Goal: Find contact information: Find contact information

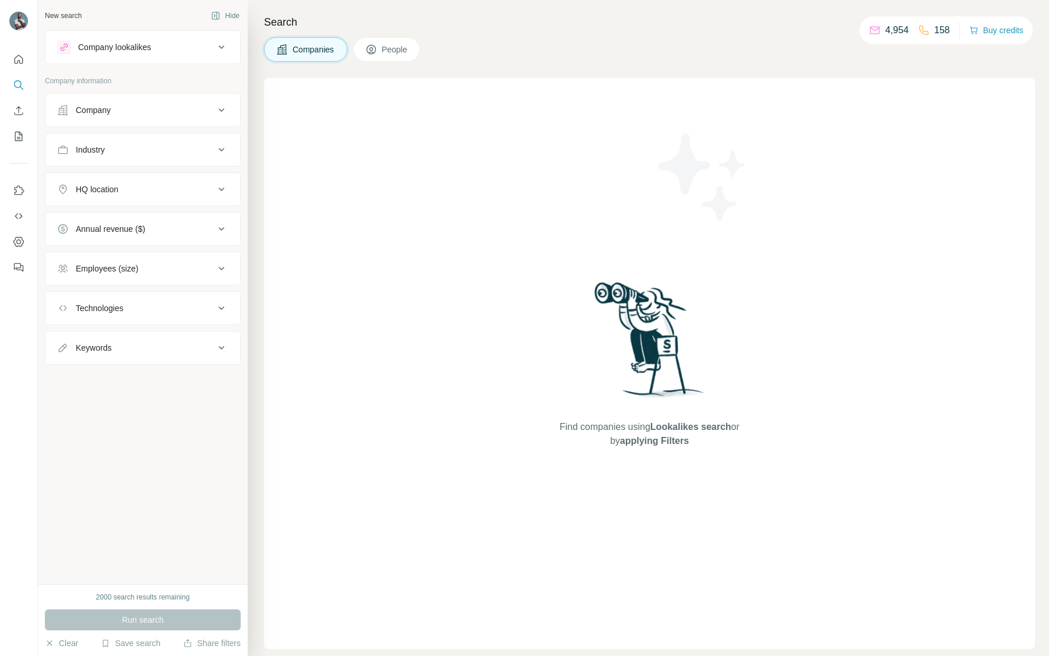
click at [133, 96] on button "Company" at bounding box center [142, 110] width 195 height 28
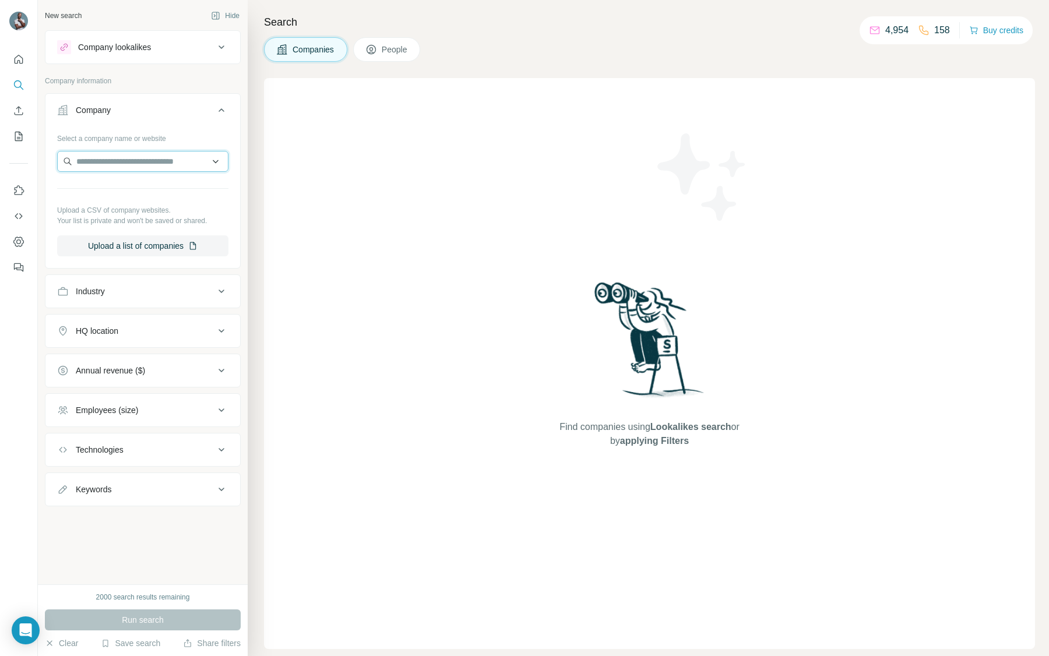
click at [138, 171] on input "text" at bounding box center [142, 161] width 171 height 21
paste input "**********"
type input "**********"
click at [114, 190] on p "Borisgloger" at bounding box center [118, 188] width 56 height 12
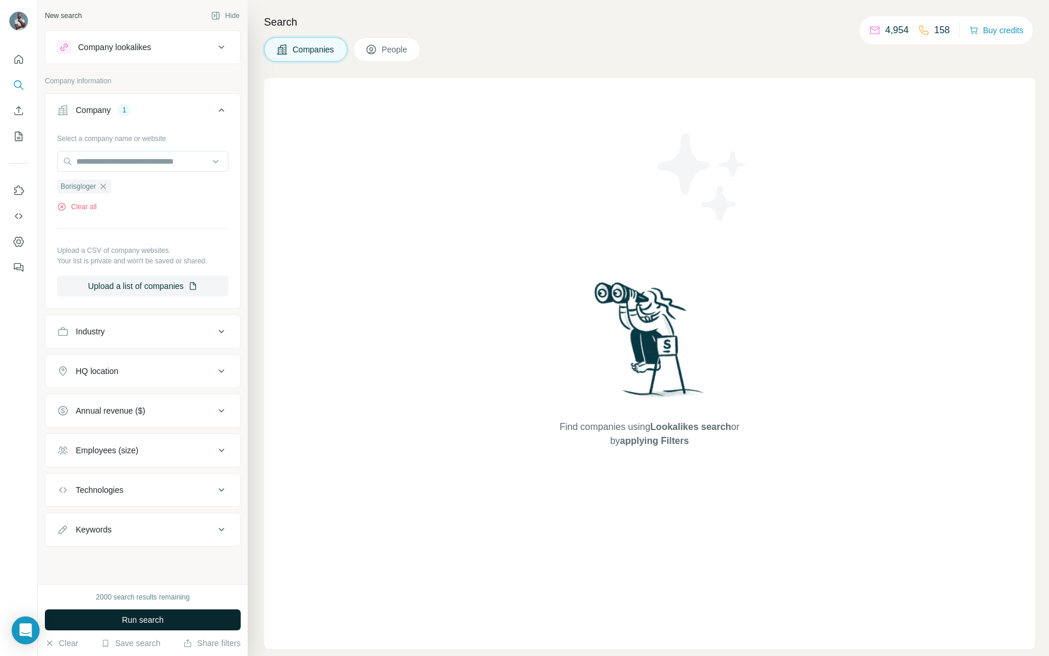
click at [140, 616] on span "Run search" at bounding box center [143, 620] width 42 height 12
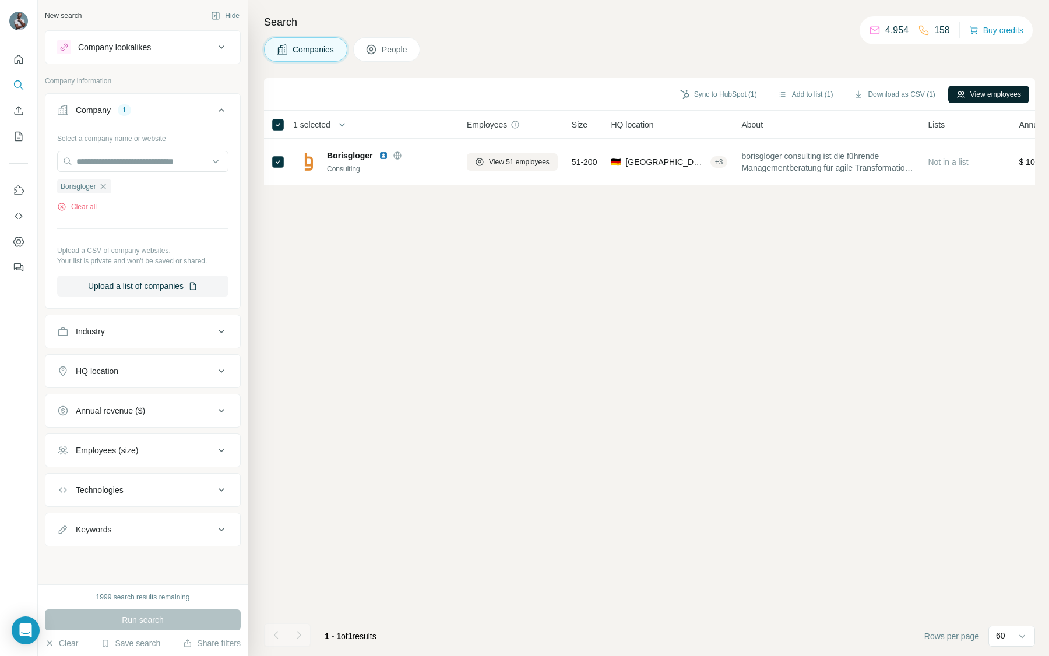
click at [1001, 96] on button "View employees" at bounding box center [988, 94] width 81 height 17
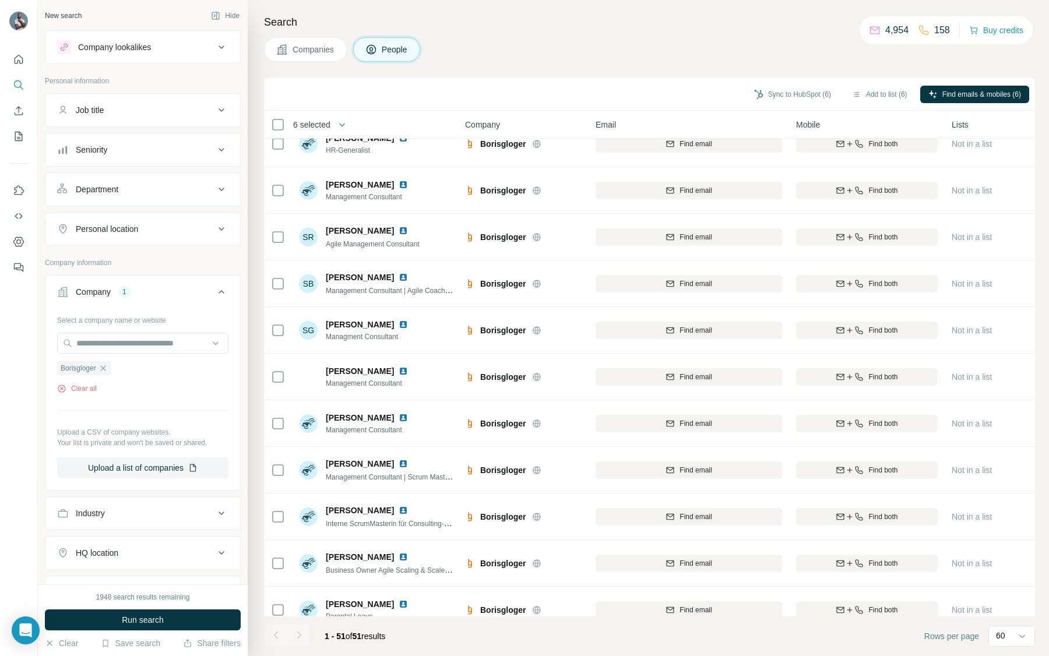
scroll to position [1899, 2]
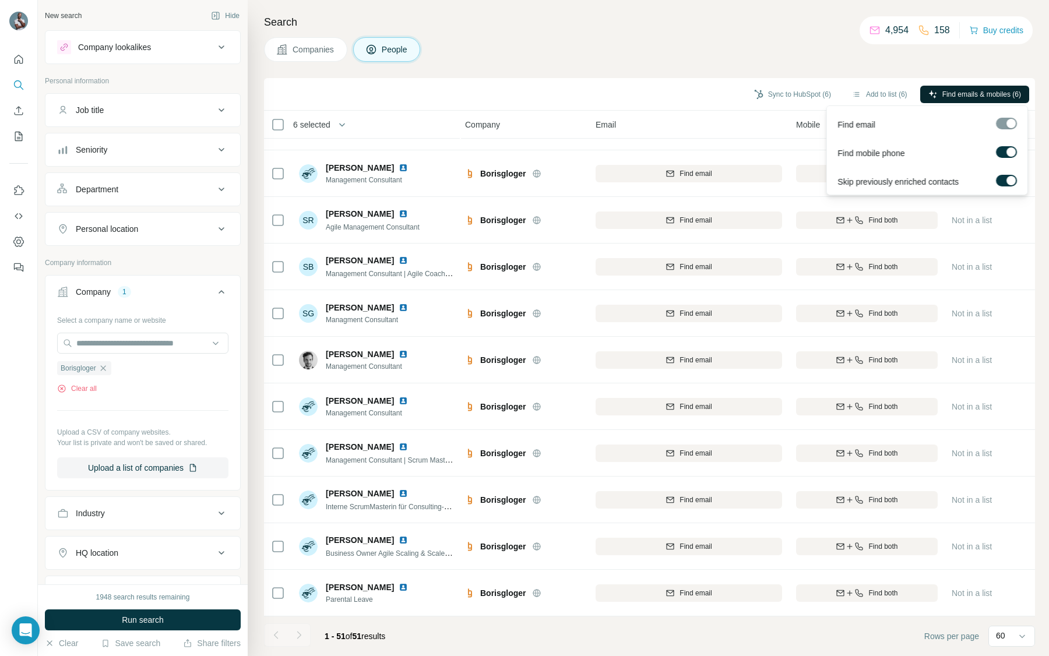
click at [988, 92] on span "Find emails & mobiles (6)" at bounding box center [981, 94] width 79 height 10
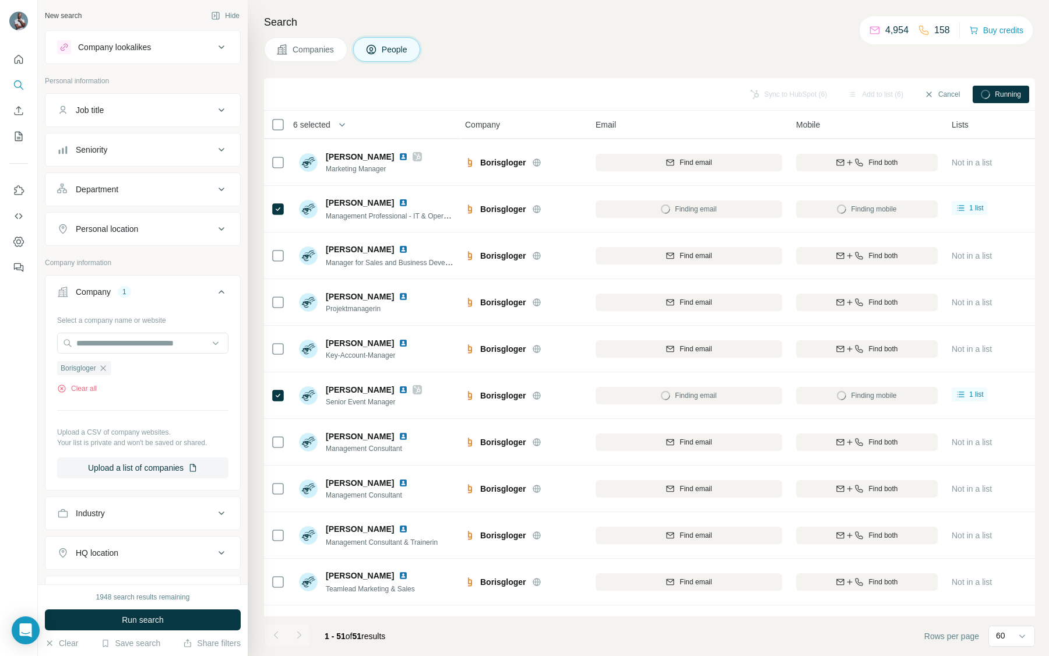
scroll to position [0, 2]
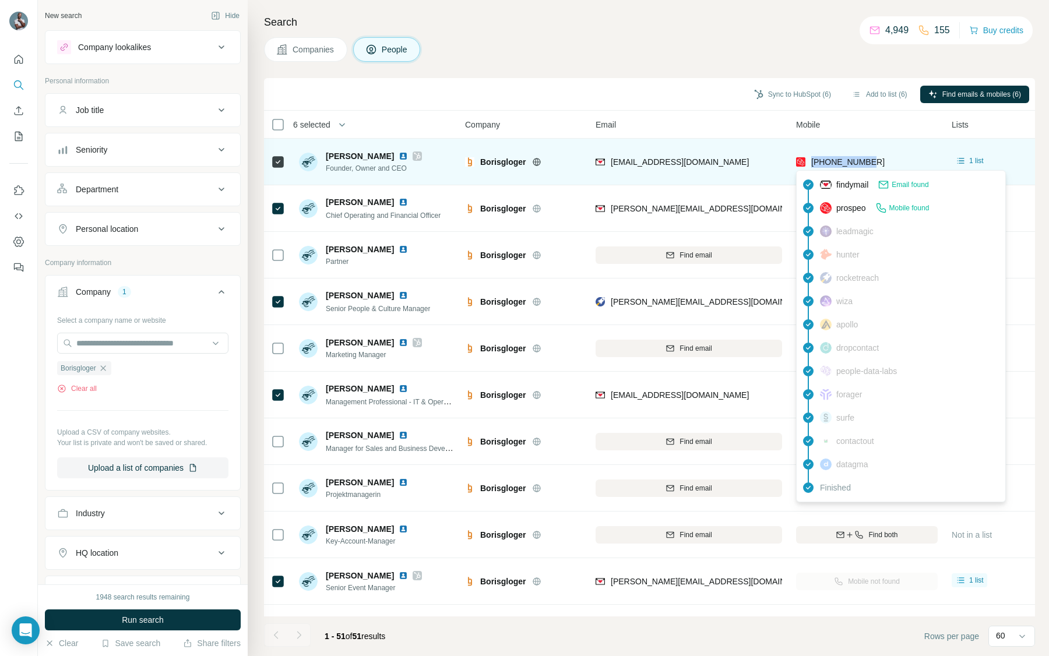
drag, startPoint x: 889, startPoint y: 160, endPoint x: 808, endPoint y: 163, distance: 81.1
click at [808, 163] on div "[PHONE_NUMBER]" at bounding box center [867, 162] width 142 height 32
copy span "[PHONE_NUMBER]"
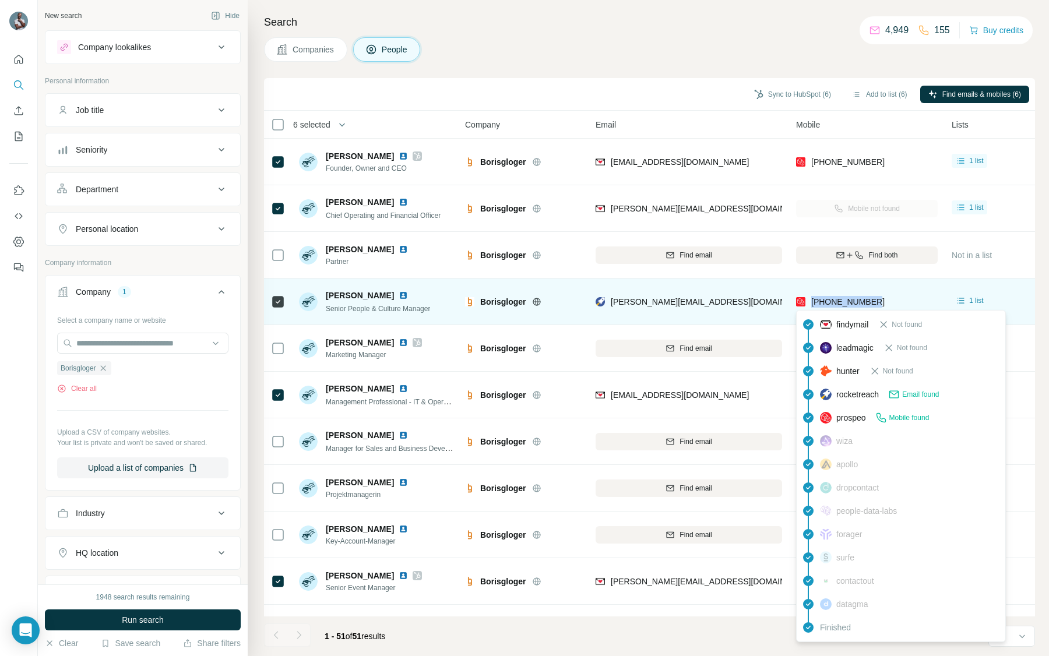
drag, startPoint x: 902, startPoint y: 298, endPoint x: 810, endPoint y: 299, distance: 92.0
click at [810, 299] on div "[PHONE_NUMBER]" at bounding box center [867, 301] width 142 height 32
copy span "[PHONE_NUMBER]"
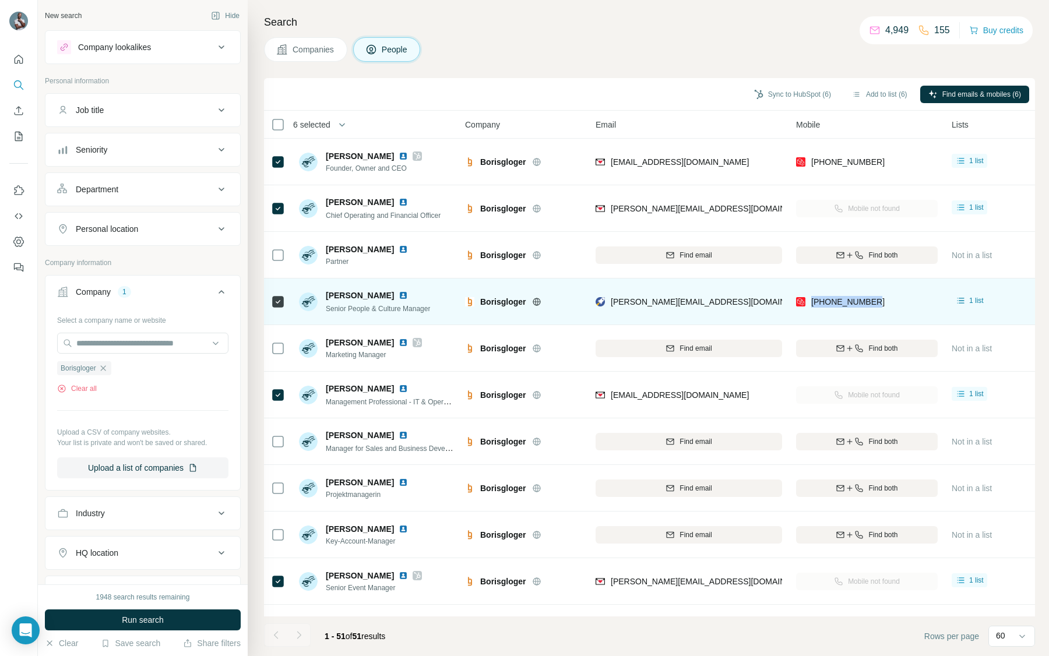
click at [398, 294] on img at bounding box center [402, 295] width 9 height 9
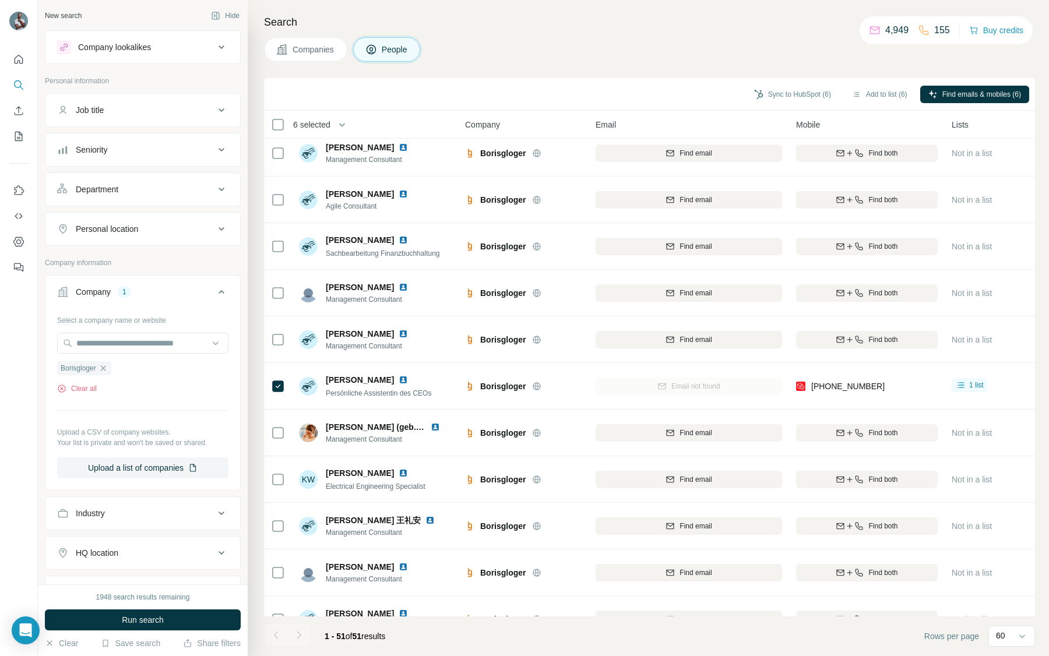
scroll to position [855, 2]
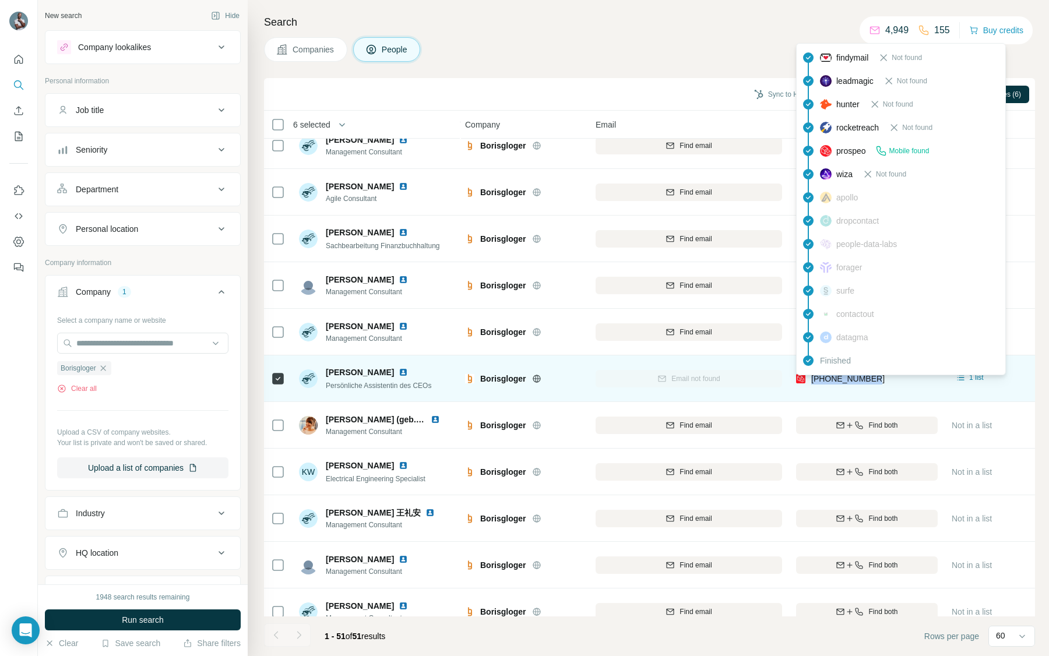
drag, startPoint x: 891, startPoint y: 380, endPoint x: 811, endPoint y: 380, distance: 80.4
click at [811, 380] on div "[PHONE_NUMBER]" at bounding box center [867, 378] width 142 height 32
copy span "[PHONE_NUMBER]"
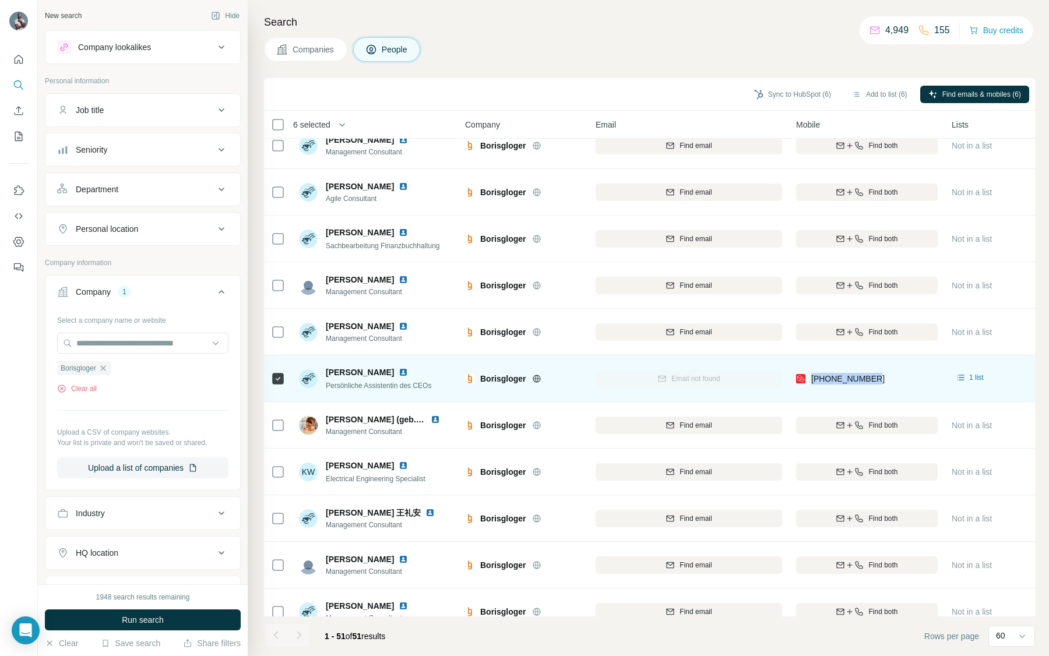
copy span "[PHONE_NUMBER]"
click at [398, 375] on img at bounding box center [402, 372] width 9 height 9
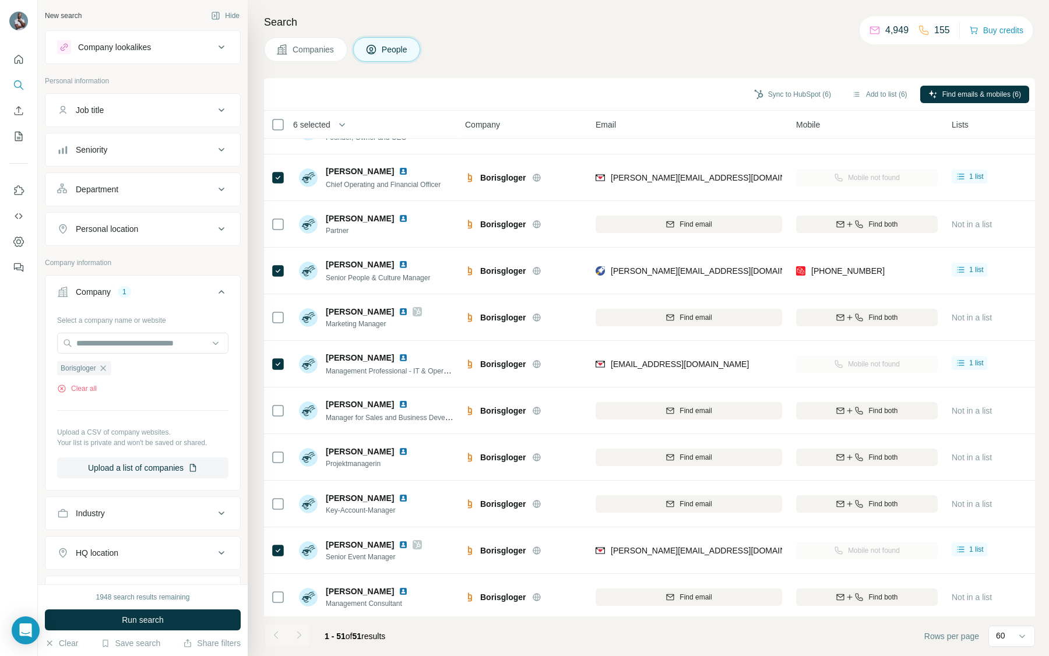
scroll to position [0, 2]
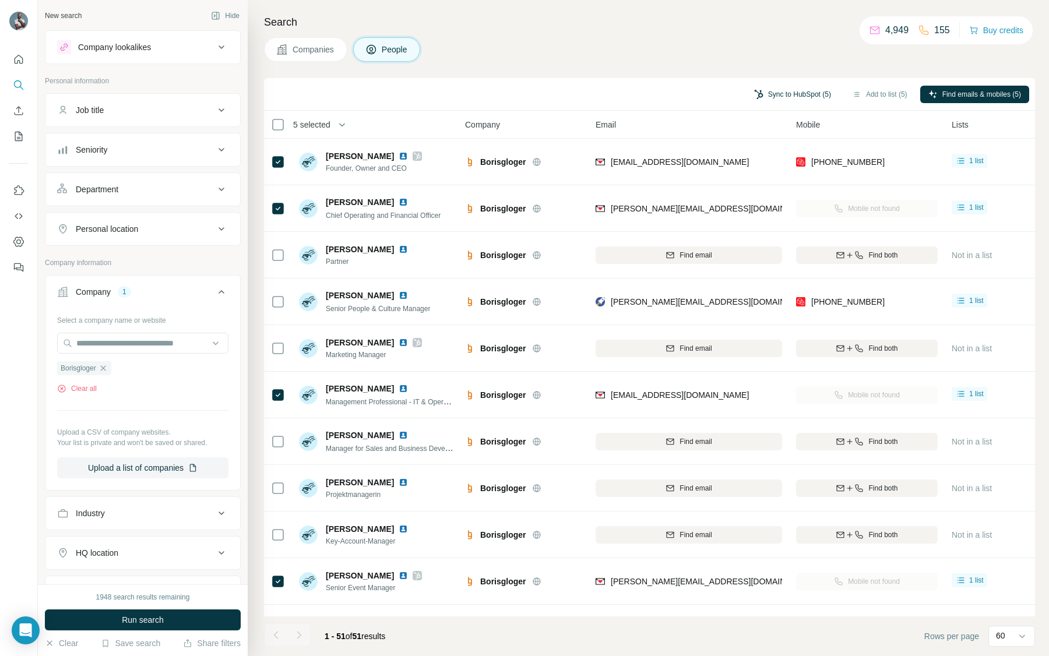
click at [801, 90] on button "Sync to HubSpot (5)" at bounding box center [792, 94] width 93 height 17
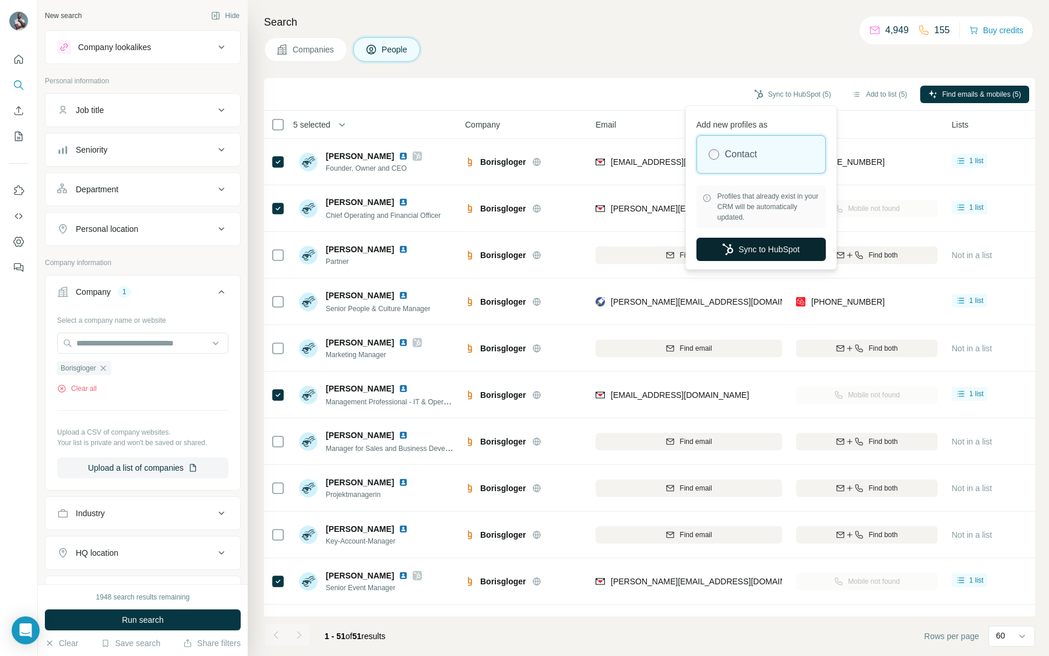
click at [778, 252] on button "Sync to HubSpot" at bounding box center [760, 249] width 129 height 23
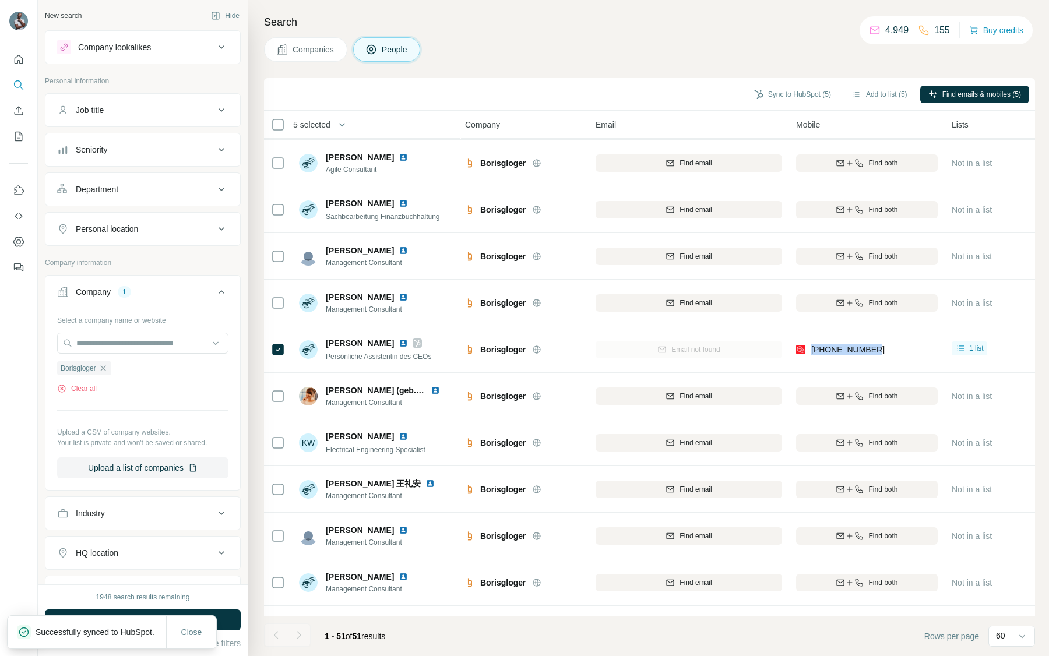
scroll to position [885, 2]
